Goal: Transaction & Acquisition: Register for event/course

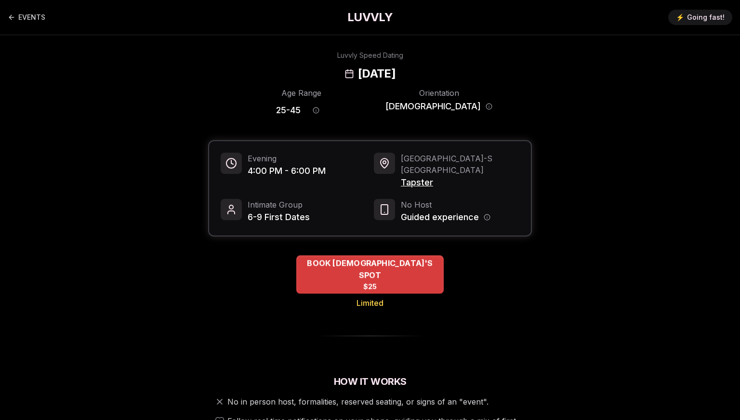
click at [382, 257] on span "BOOK [DEMOGRAPHIC_DATA]'S SPOT" at bounding box center [369, 269] width 147 height 24
